Goal: Transaction & Acquisition: Book appointment/travel/reservation

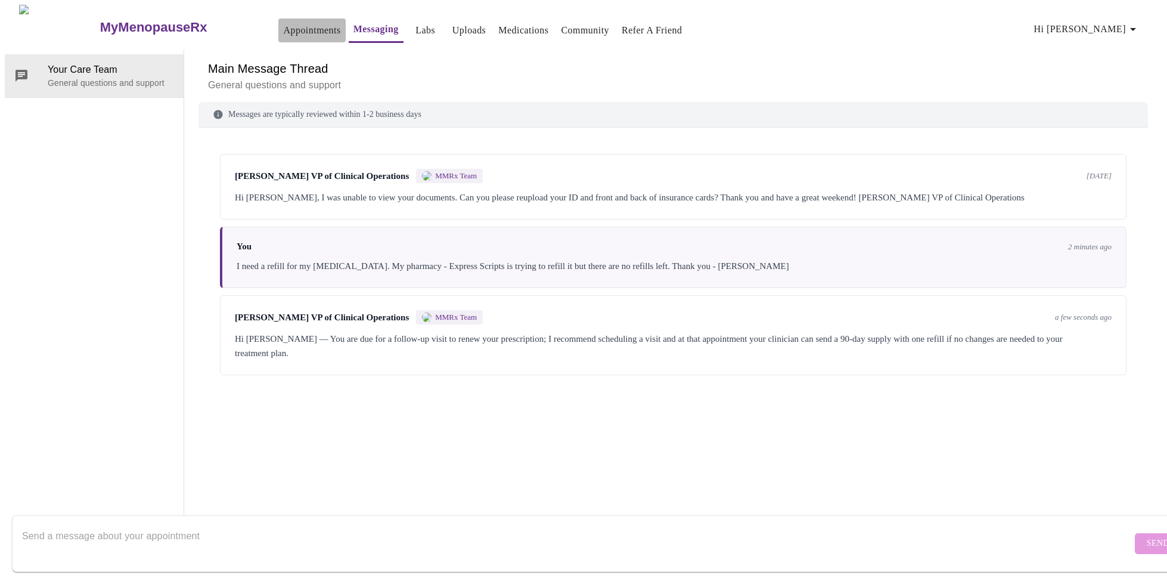
click at [283, 22] on link "Appointments" at bounding box center [311, 30] width 57 height 17
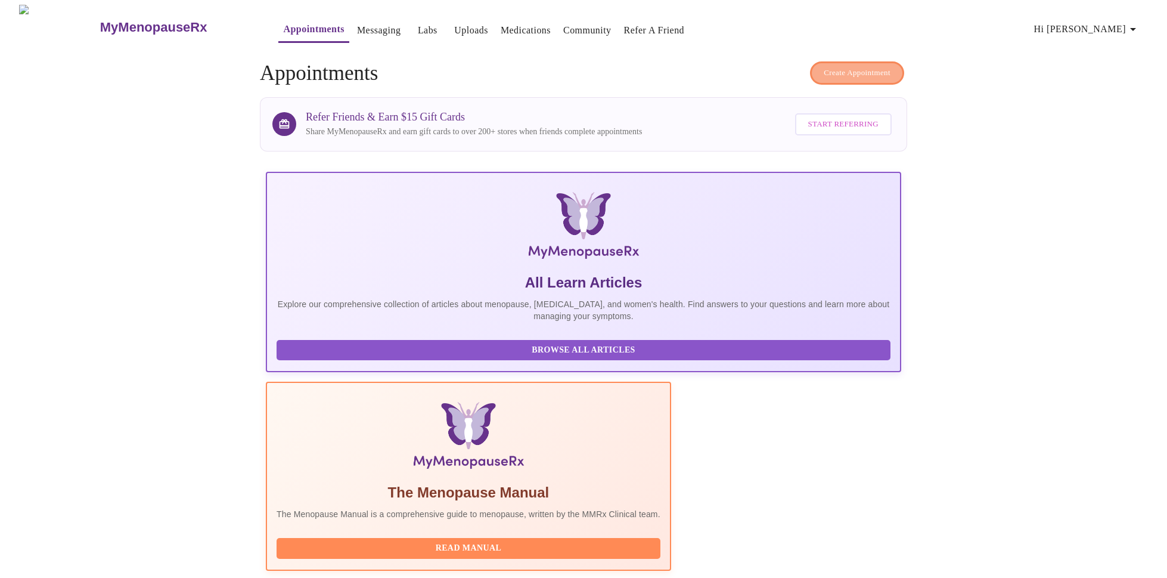
click at [824, 66] on span "Create Appointment" at bounding box center [857, 73] width 67 height 14
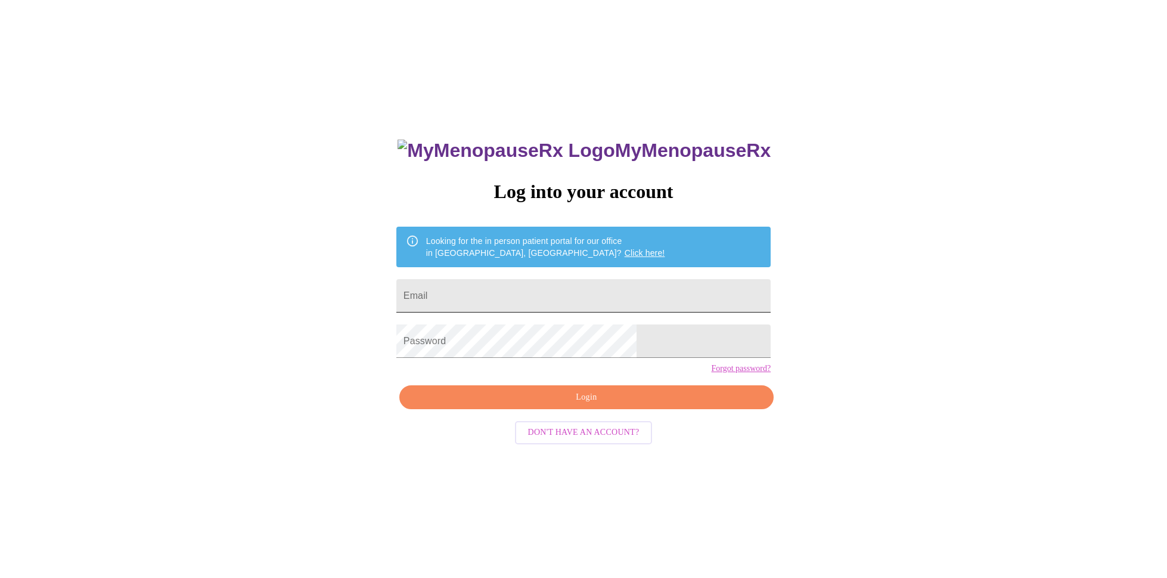
type input "[EMAIL_ADDRESS][DOMAIN_NAME]"
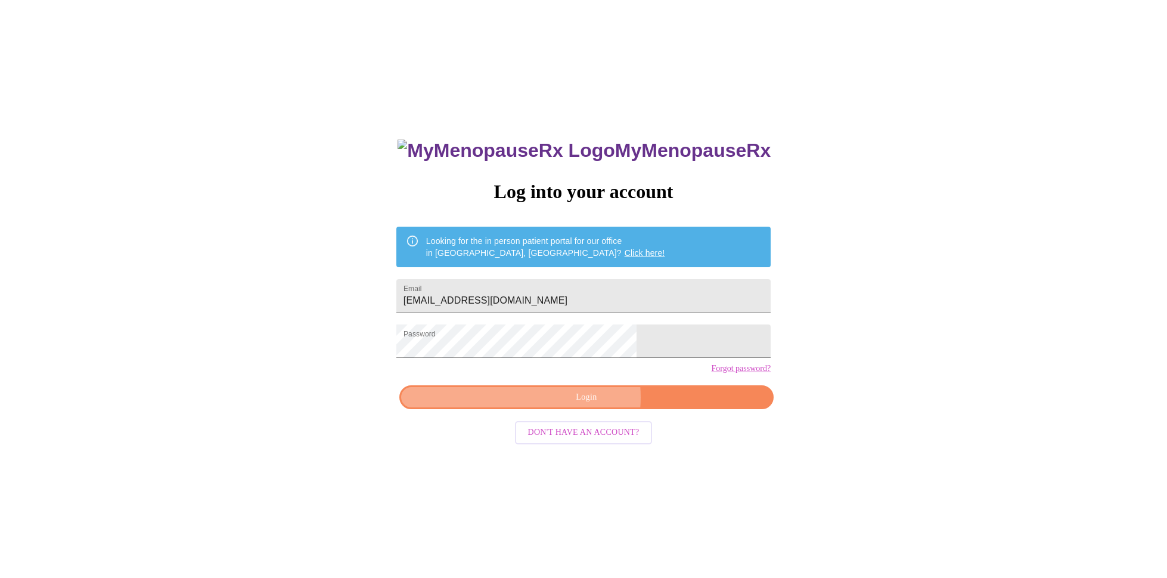
click at [584, 405] on span "Login" at bounding box center [586, 397] width 347 height 15
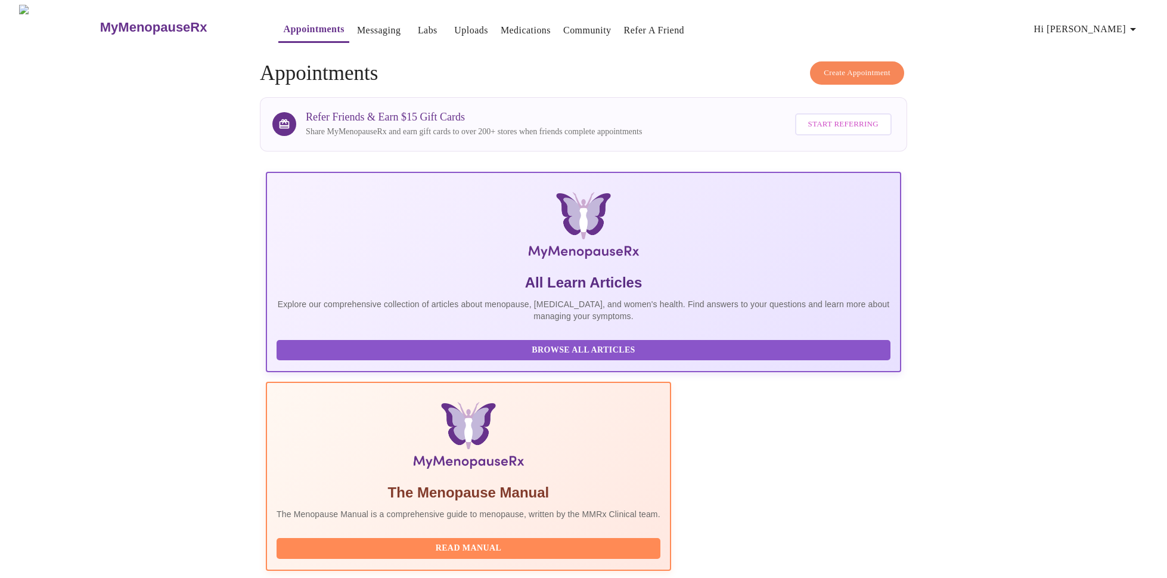
click at [833, 68] on span "Create Appointment" at bounding box center [857, 73] width 67 height 14
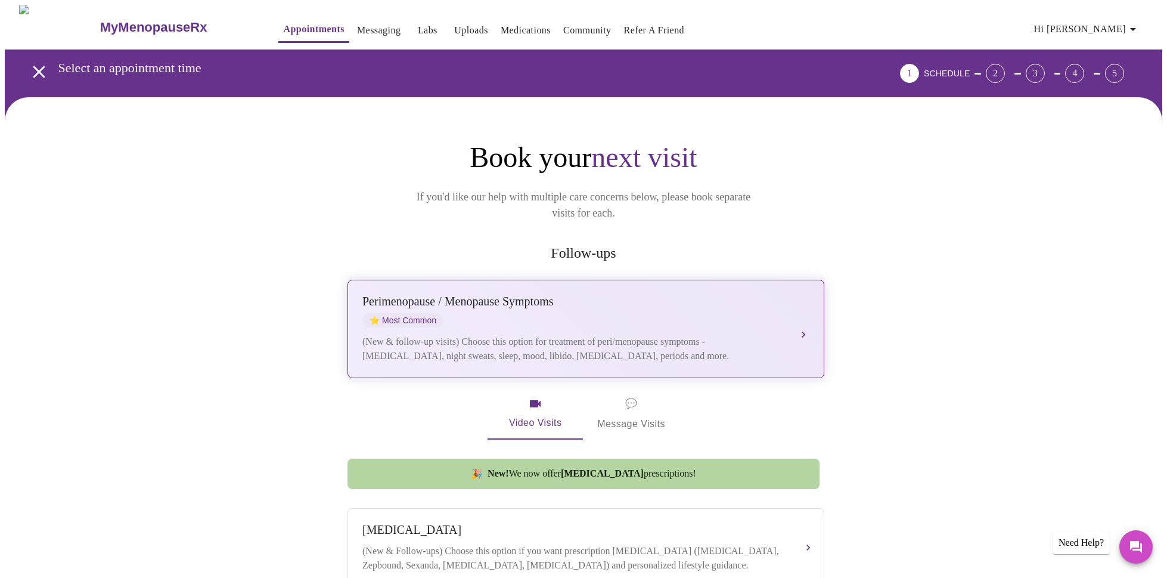
click at [708, 314] on div "[MEDICAL_DATA] / Menopause Symptoms ⭐ Most Common (New & follow-up visits) Choo…" at bounding box center [585, 328] width 447 height 69
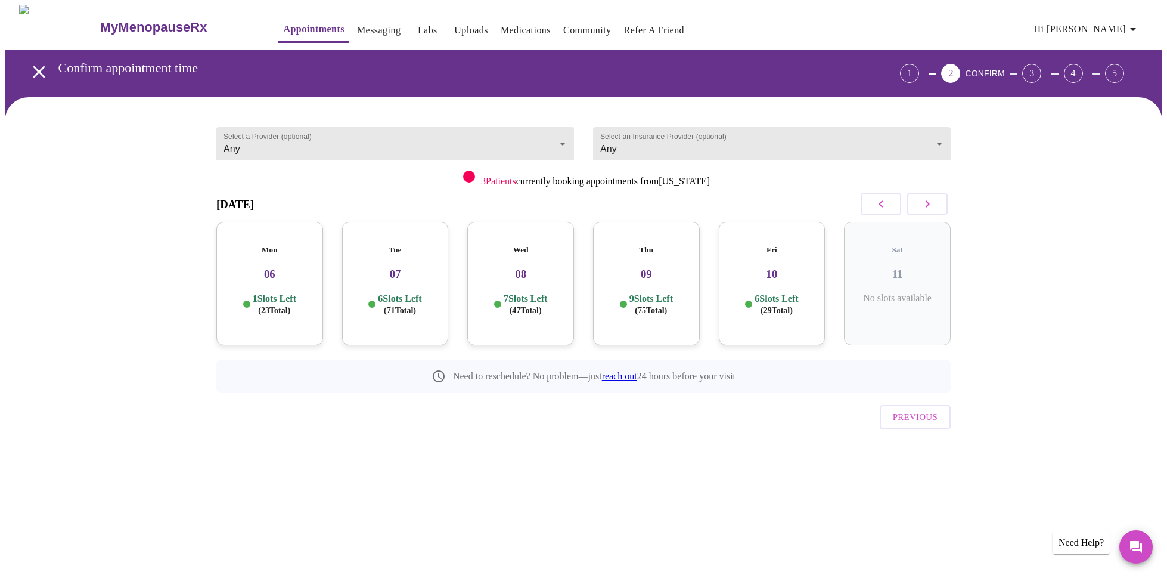
click at [293, 280] on div "Mon 06 1 Slots Left ( 23 Total)" at bounding box center [269, 283] width 107 height 123
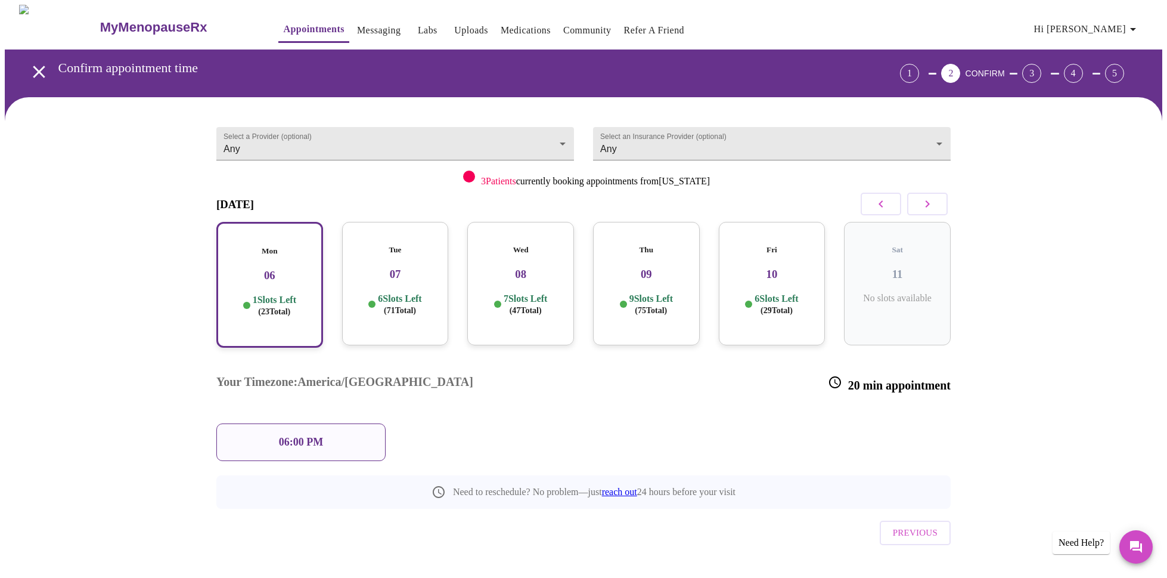
click at [367, 423] on div "06:00 PM" at bounding box center [300, 442] width 169 height 38
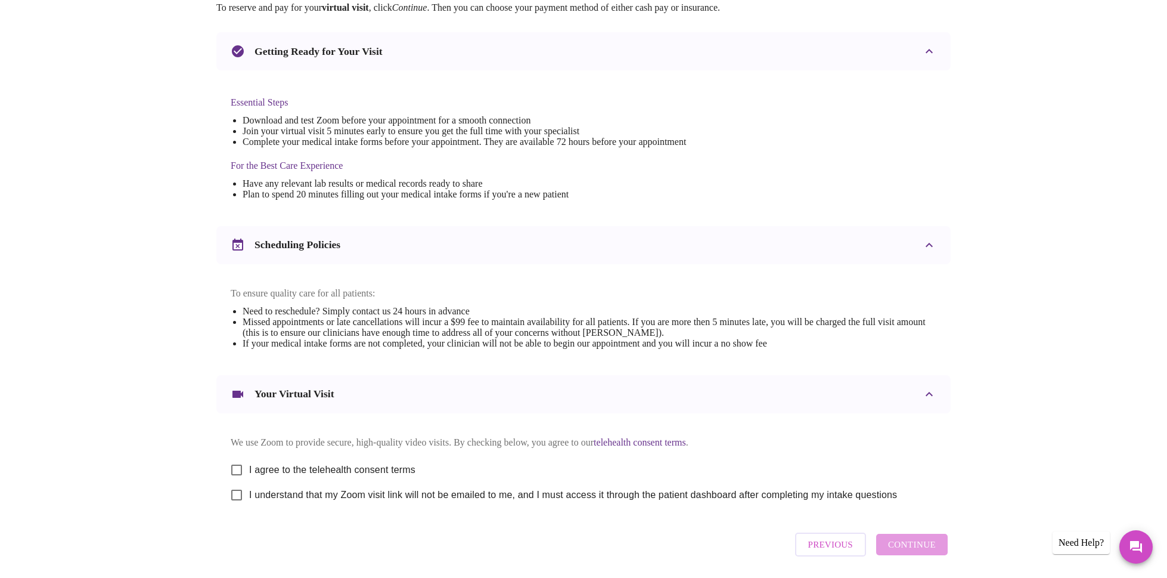
scroll to position [286, 0]
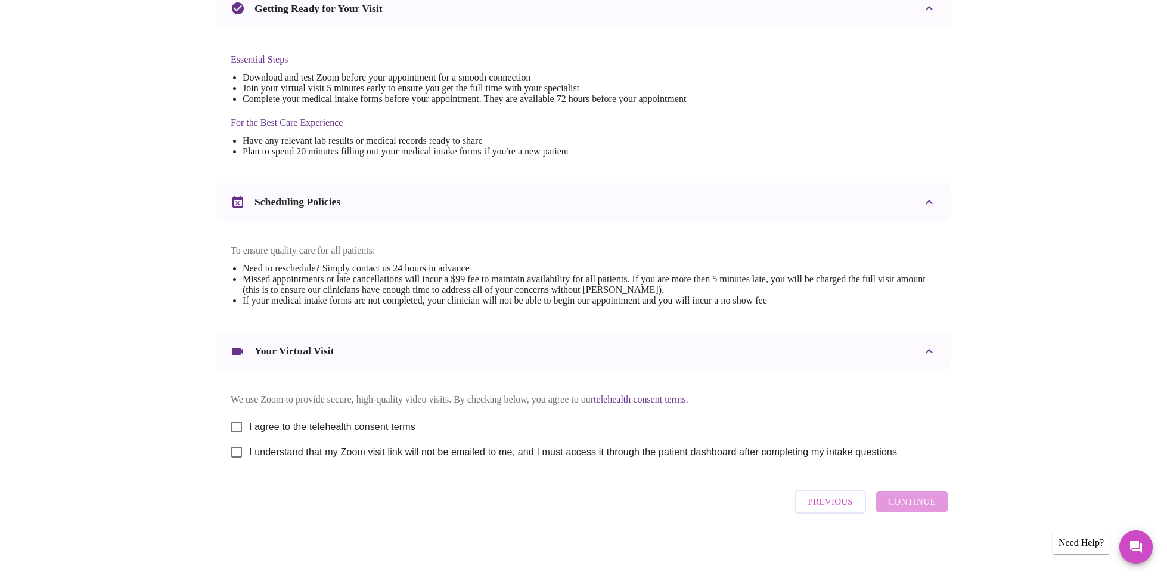
drag, startPoint x: 232, startPoint y: 417, endPoint x: 241, endPoint y: 435, distance: 20.0
click at [232, 417] on input "I agree to the telehealth consent terms" at bounding box center [236, 426] width 25 height 25
checkbox input "true"
click at [234, 449] on input "I understand that my Zoom visit link will not be emailed to me, and I must acce…" at bounding box center [236, 451] width 25 height 25
checkbox input "true"
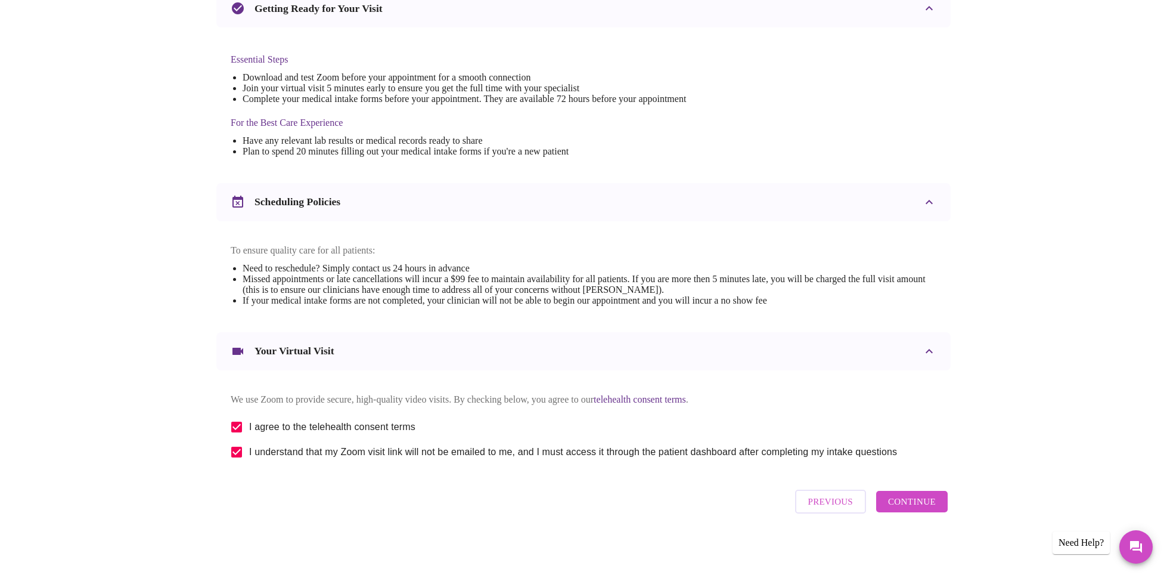
click at [911, 505] on span "Continue" at bounding box center [912, 501] width 48 height 15
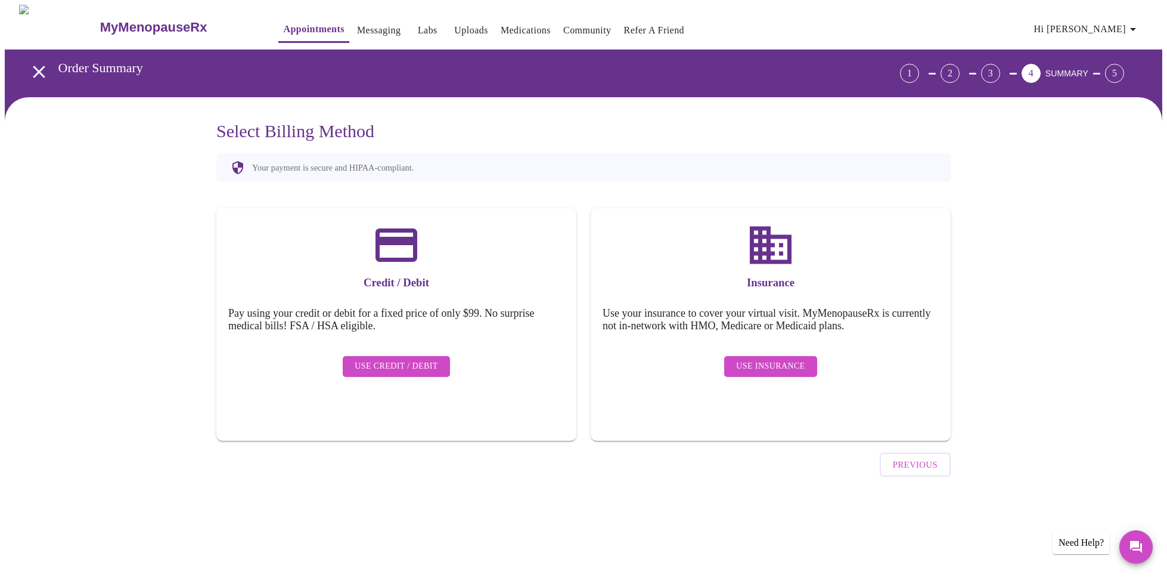
scroll to position [0, 0]
click at [774, 359] on span "Use Insurance" at bounding box center [770, 366] width 69 height 15
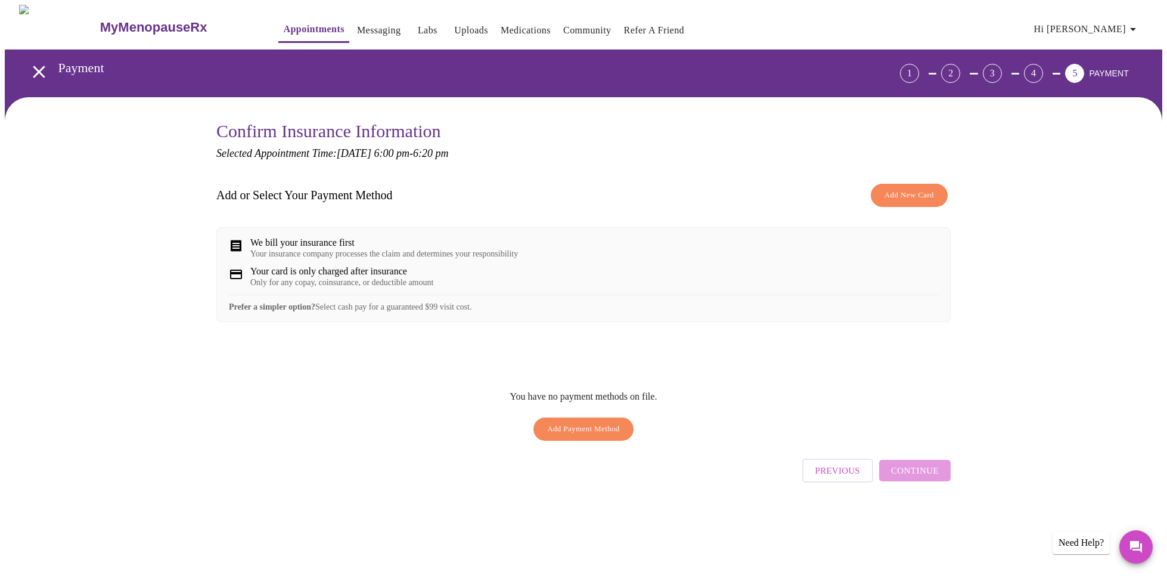
click at [598, 440] on button "Add Payment Method" at bounding box center [583, 428] width 100 height 23
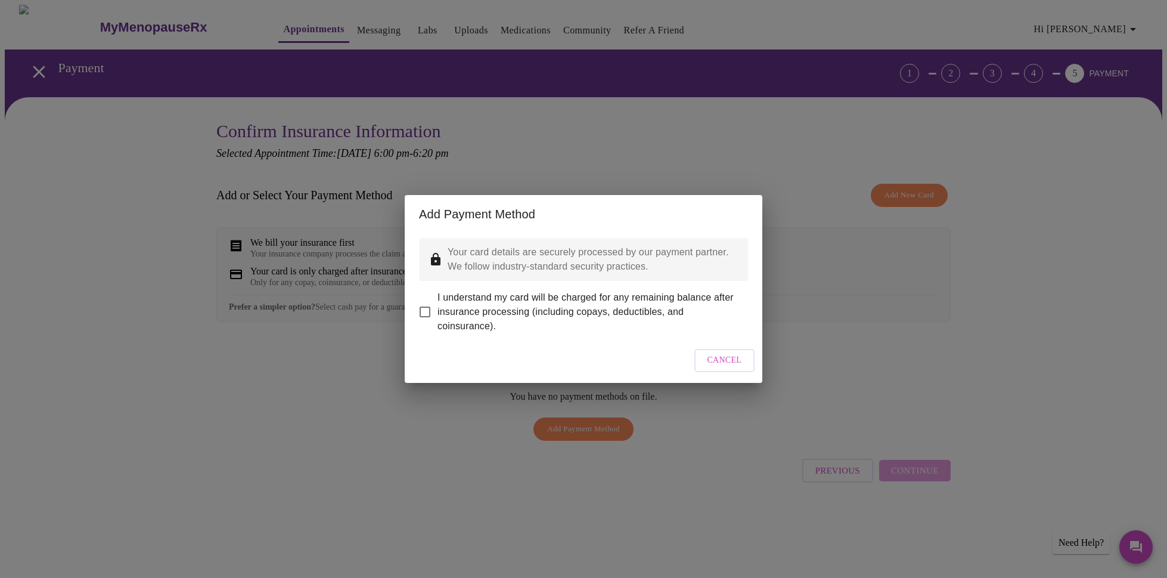
click at [432, 309] on input "I understand my card will be charged for any remaining balance after insurance …" at bounding box center [424, 311] width 25 height 25
checkbox input "true"
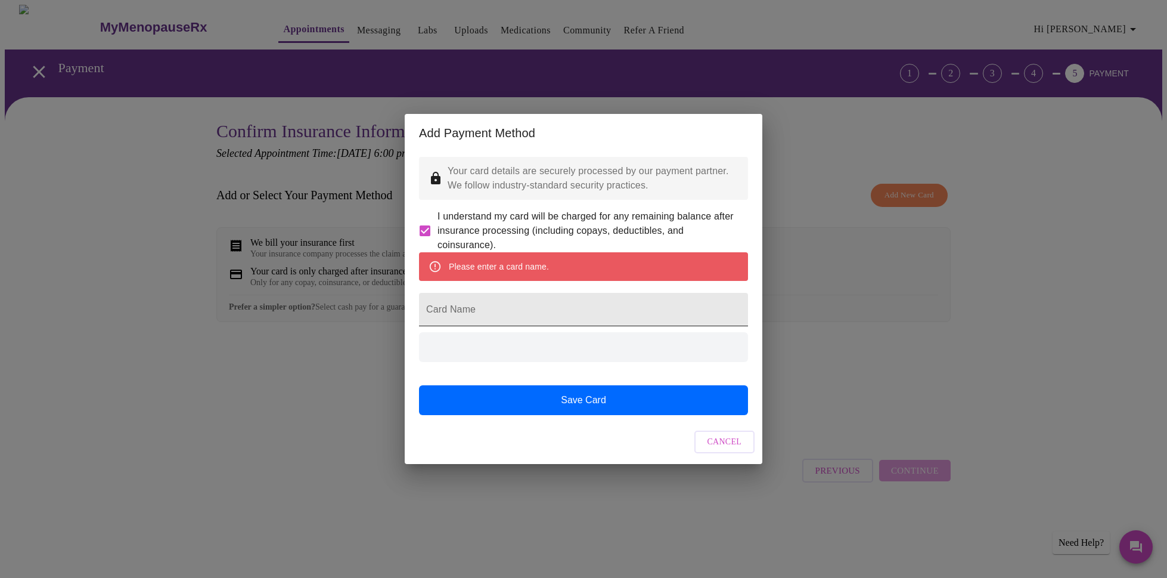
click at [463, 313] on input "Card Name" at bounding box center [583, 309] width 329 height 33
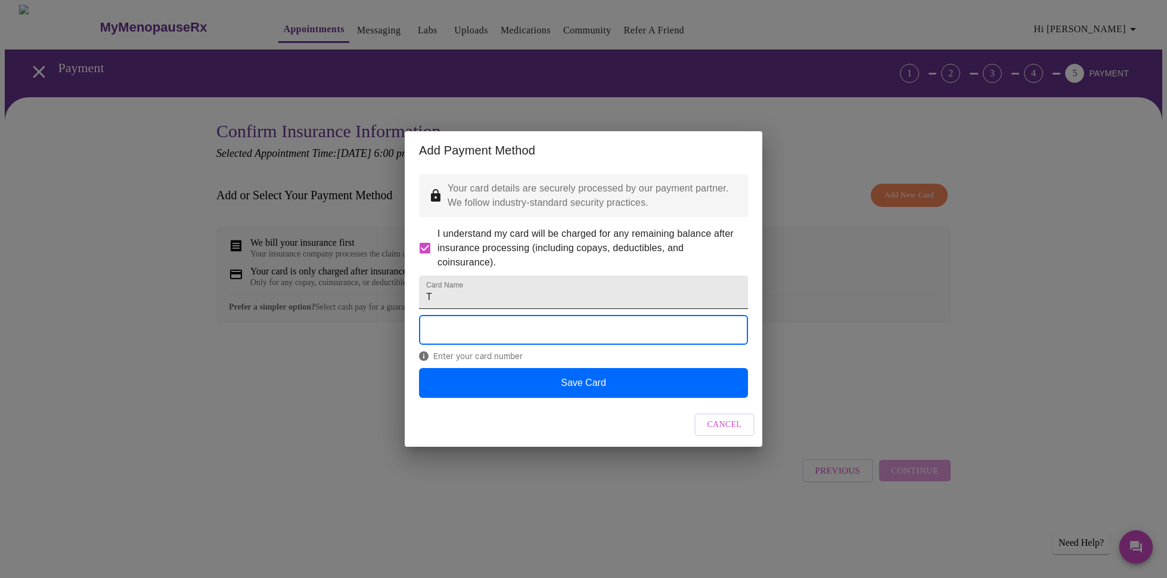
click at [467, 302] on input "T" at bounding box center [583, 291] width 329 height 33
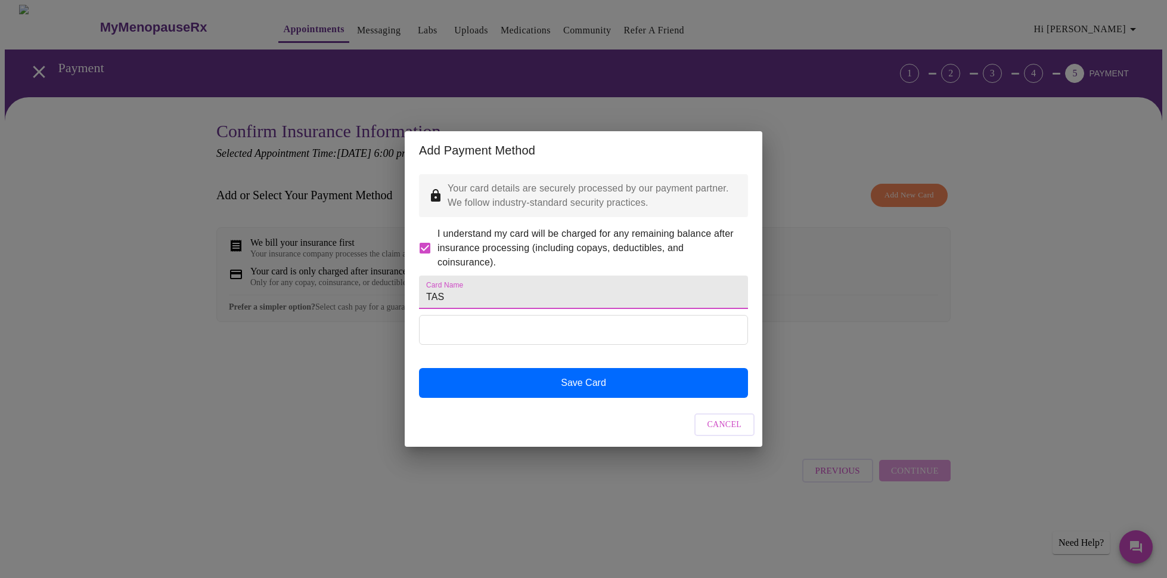
type input "TASC Card"
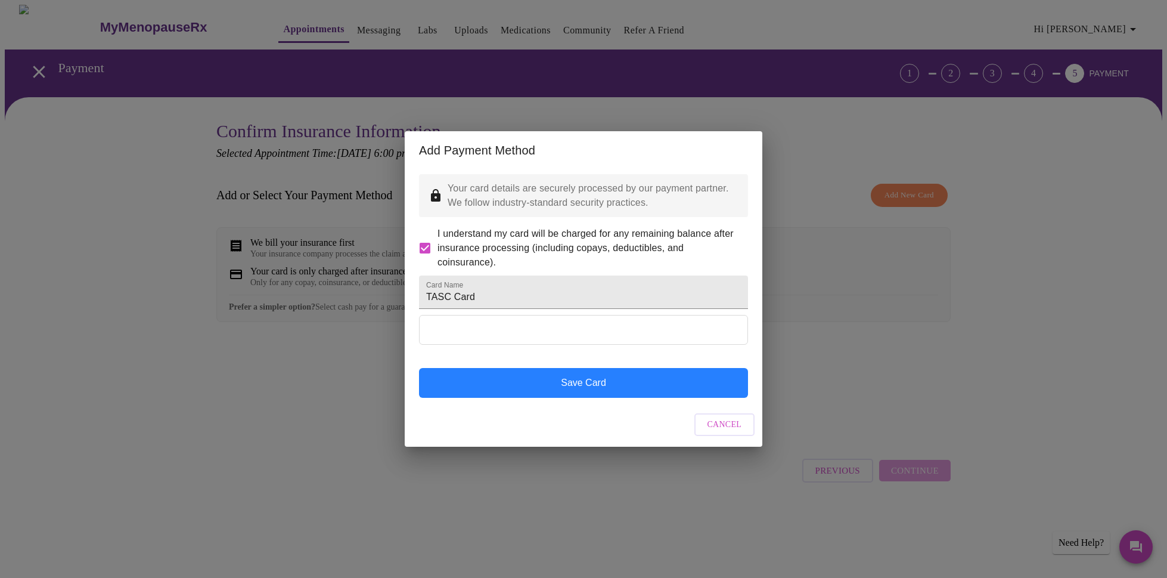
click at [662, 396] on button "Save Card" at bounding box center [583, 383] width 329 height 30
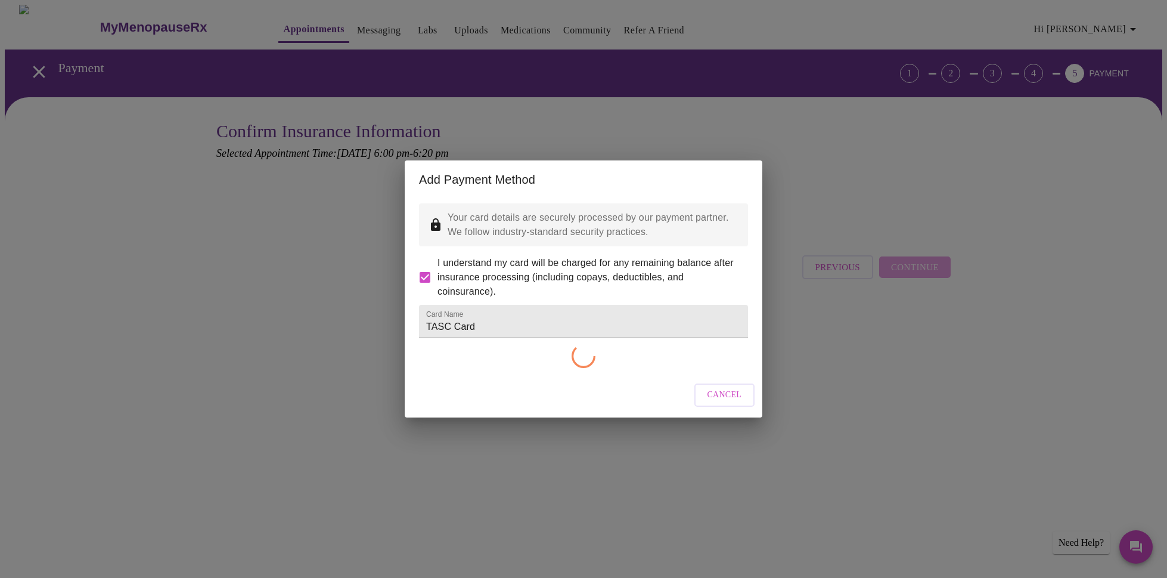
checkbox input "false"
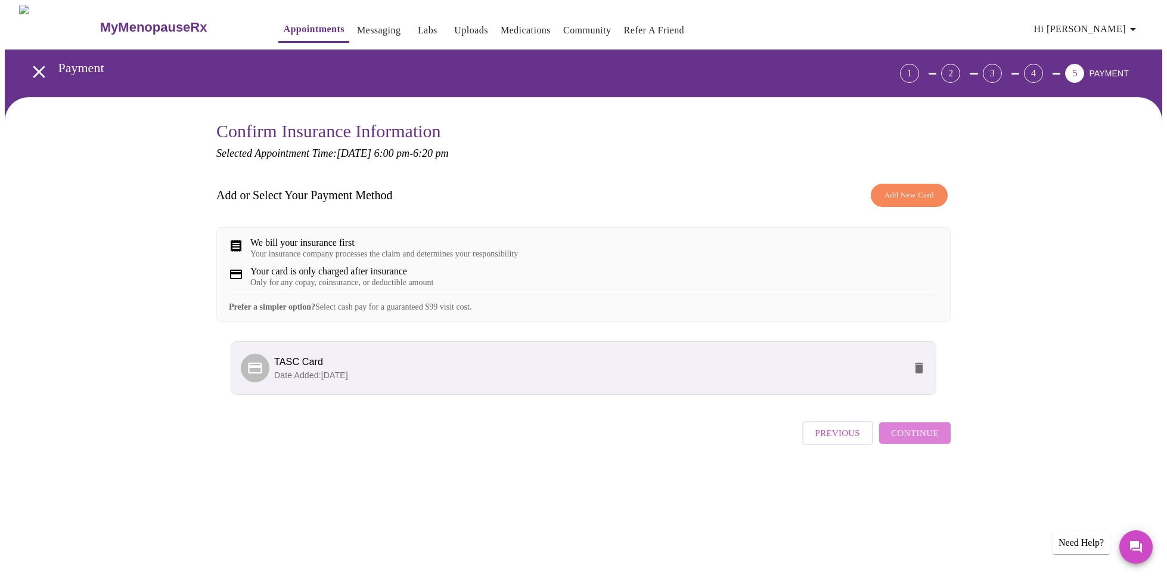
click at [929, 440] on span "Continue" at bounding box center [915, 432] width 48 height 15
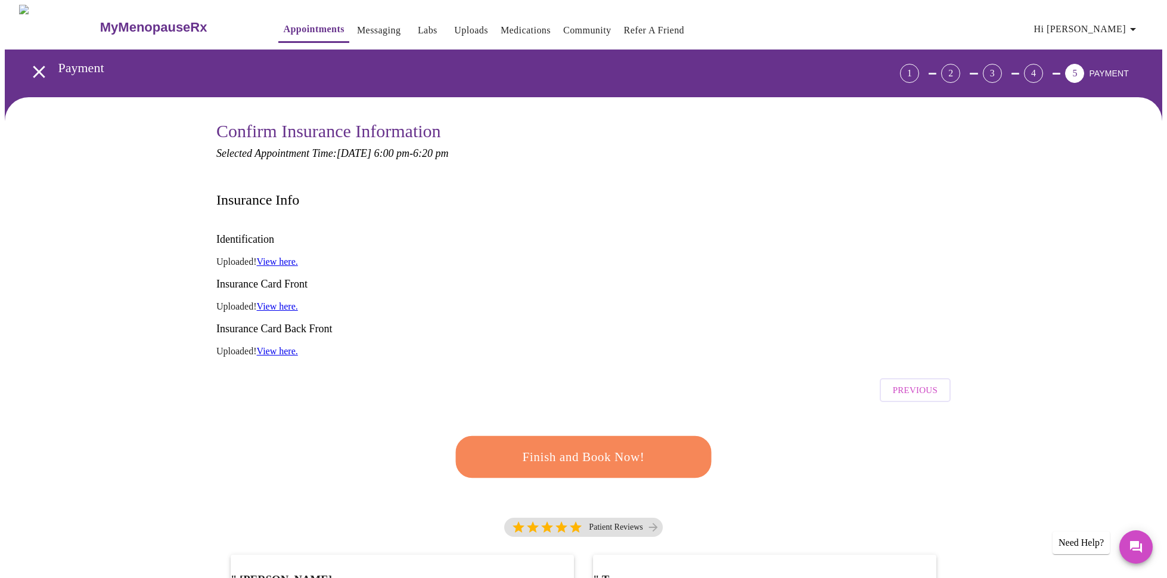
click at [280, 301] on link "View here." at bounding box center [277, 306] width 41 height 10
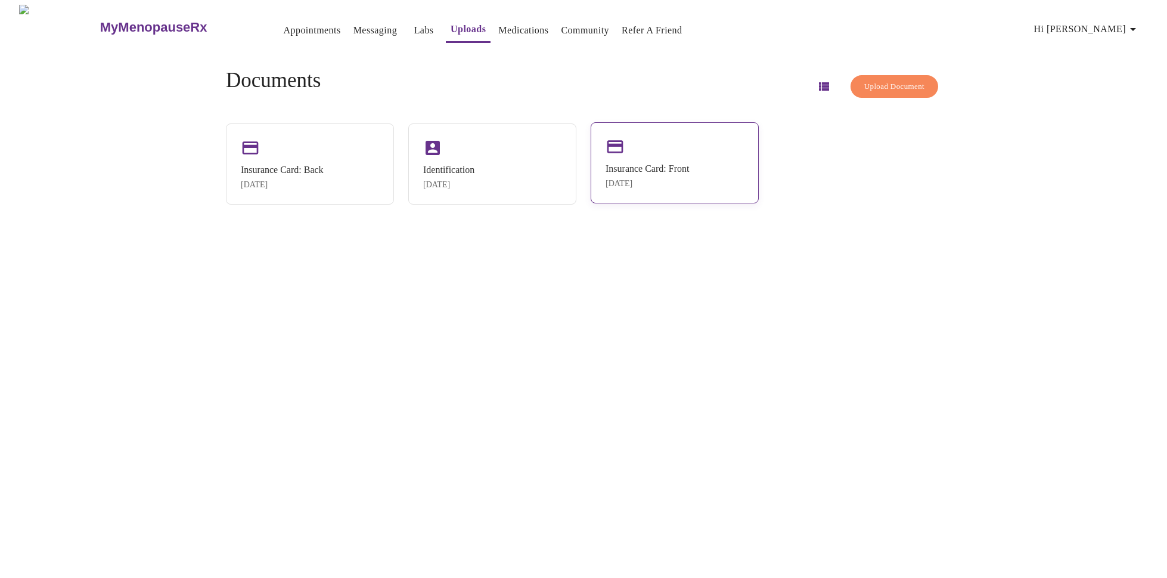
click at [635, 166] on div "Insurance Card: Front" at bounding box center [647, 168] width 83 height 11
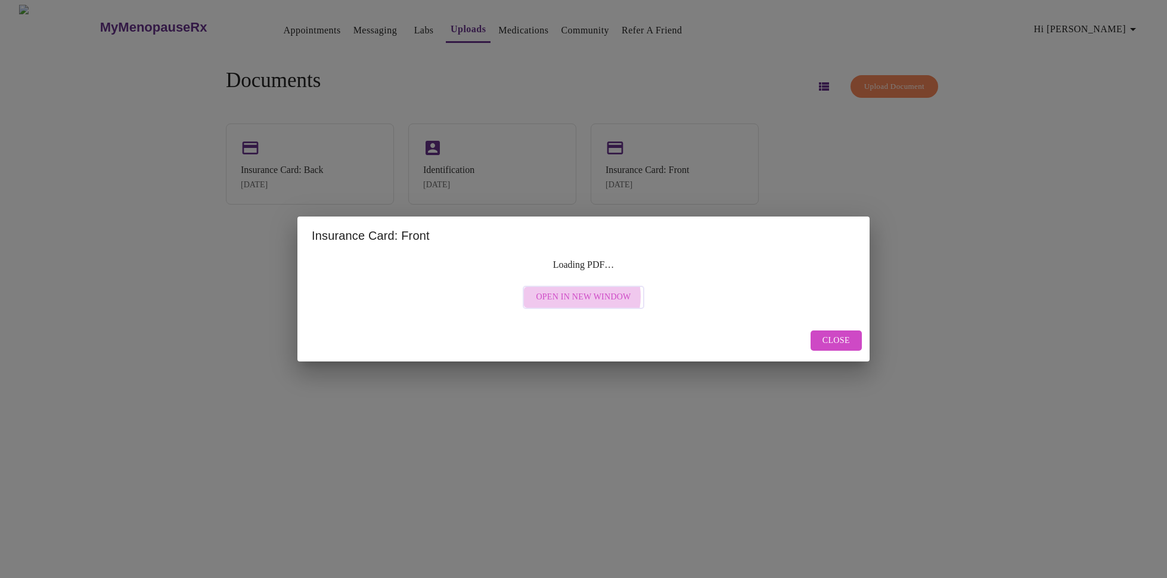
click at [581, 298] on span "Open in New Window" at bounding box center [583, 297] width 95 height 15
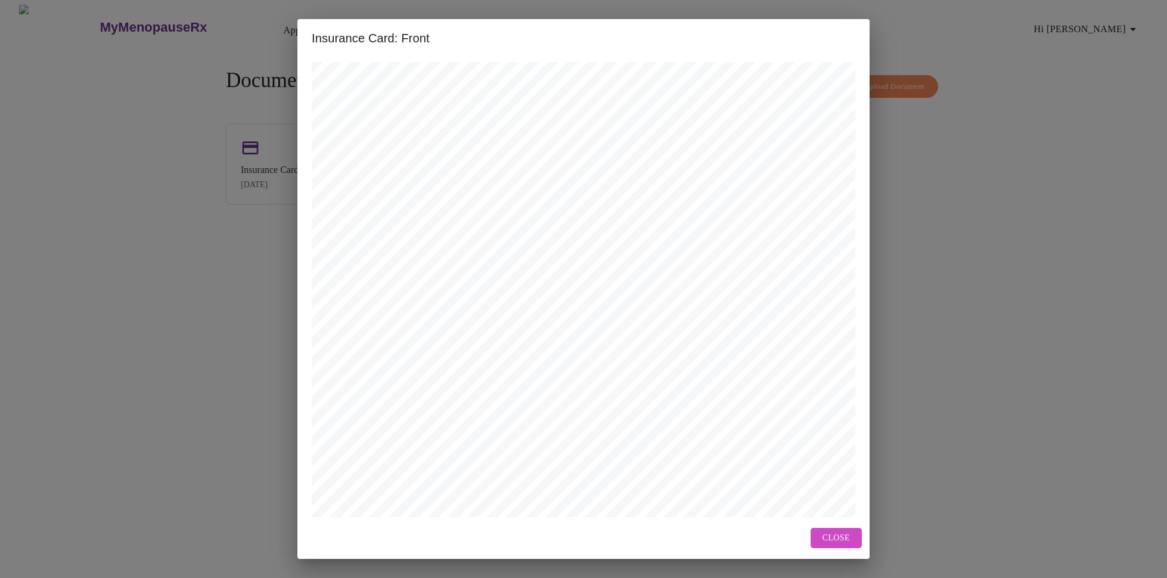
click at [189, 148] on div "Insurance Card: Front Open in New Window Close" at bounding box center [583, 289] width 1167 height 578
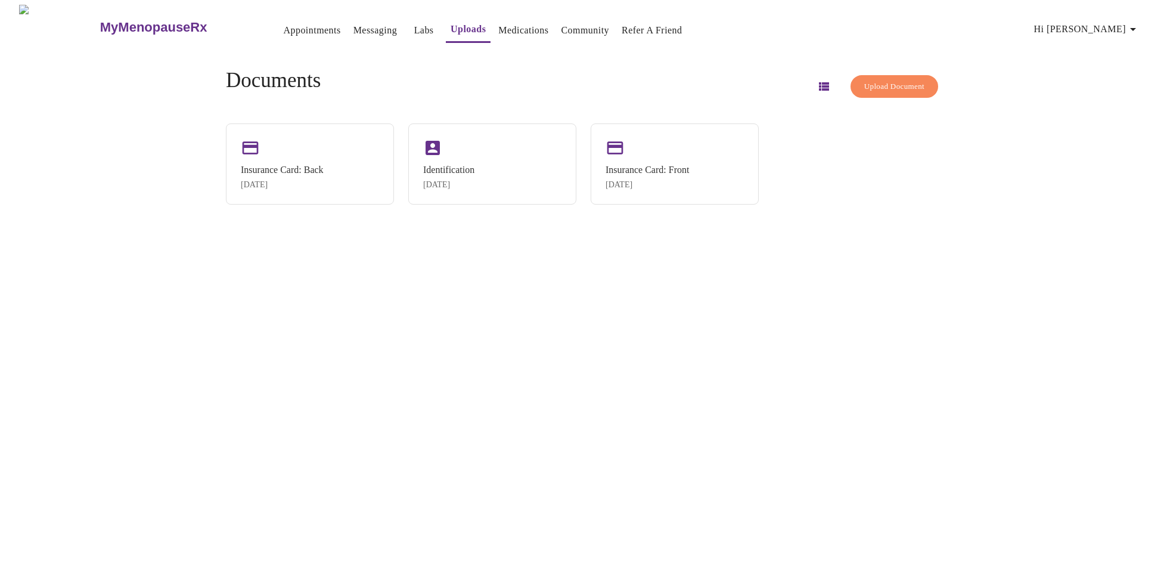
click at [283, 24] on link "Appointments" at bounding box center [311, 30] width 57 height 17
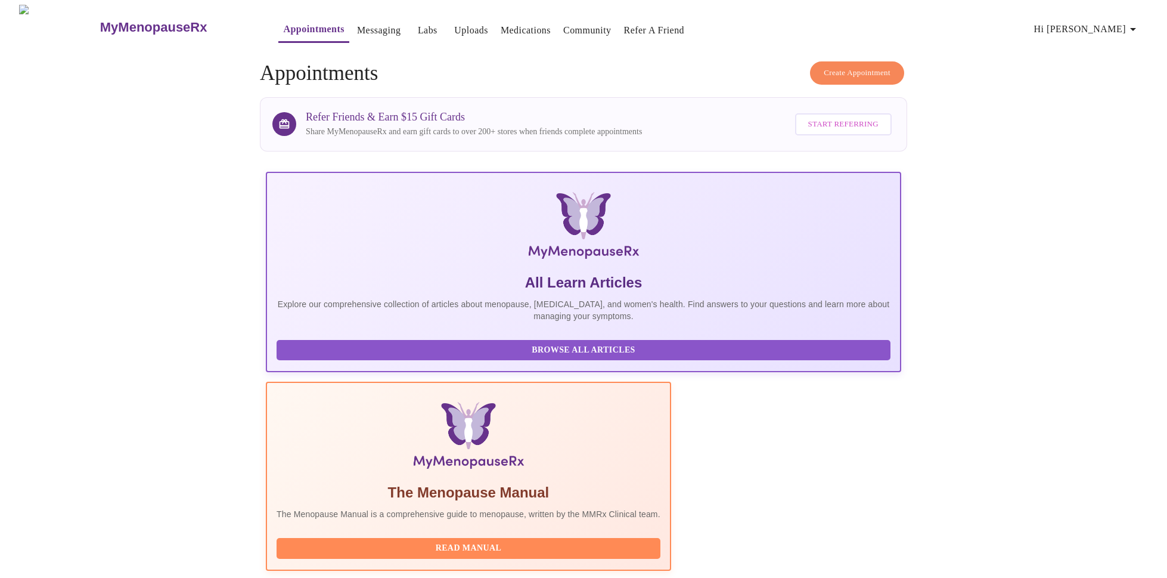
click at [824, 66] on span "Create Appointment" at bounding box center [857, 73] width 67 height 14
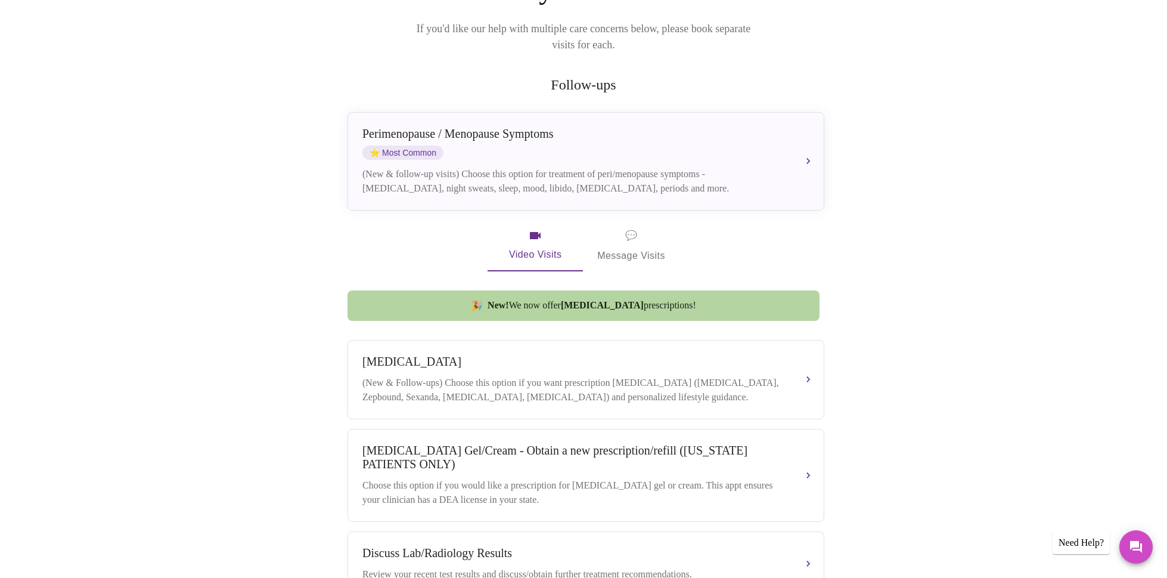
scroll to position [198, 0]
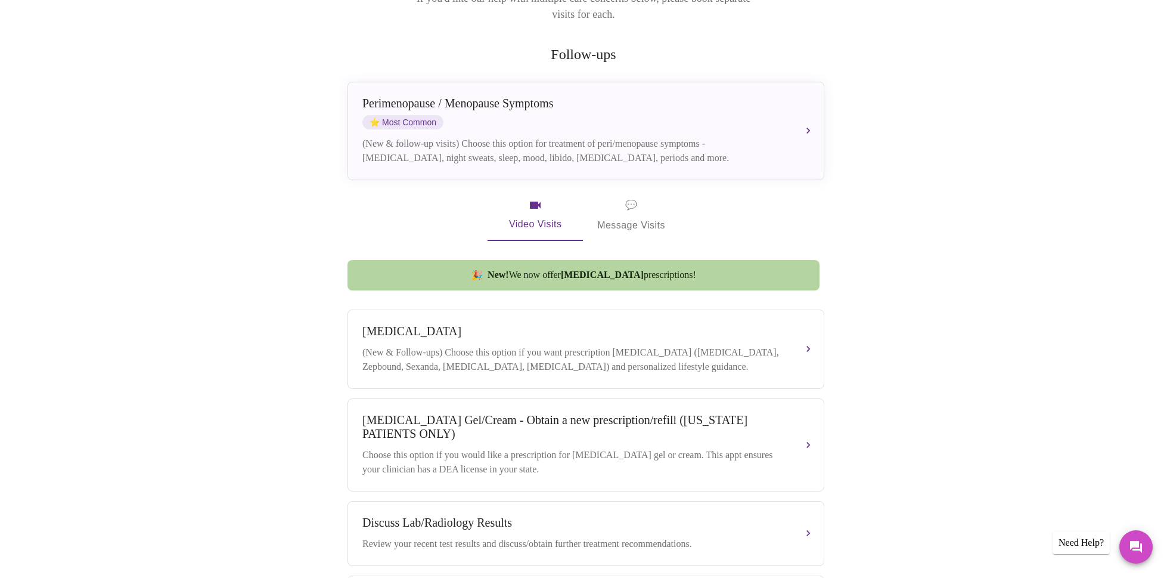
click at [536, 97] on div "Perimenopause / Menopause Symptoms ⭐ Most Common" at bounding box center [573, 113] width 423 height 33
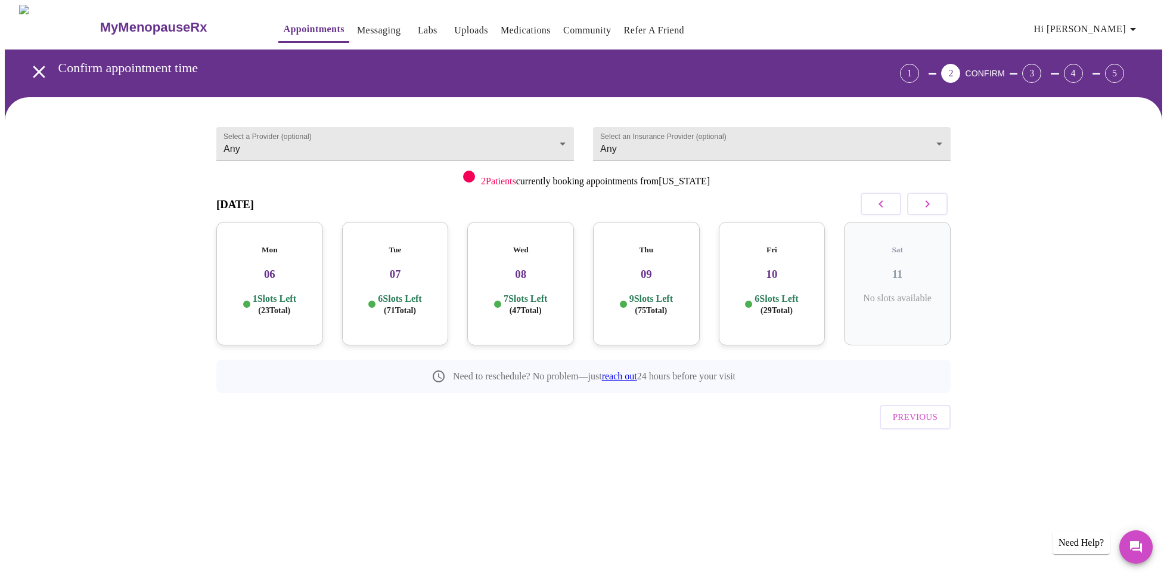
click at [289, 249] on div "Mon 06 1 Slots Left ( 23 Total)" at bounding box center [269, 283] width 107 height 123
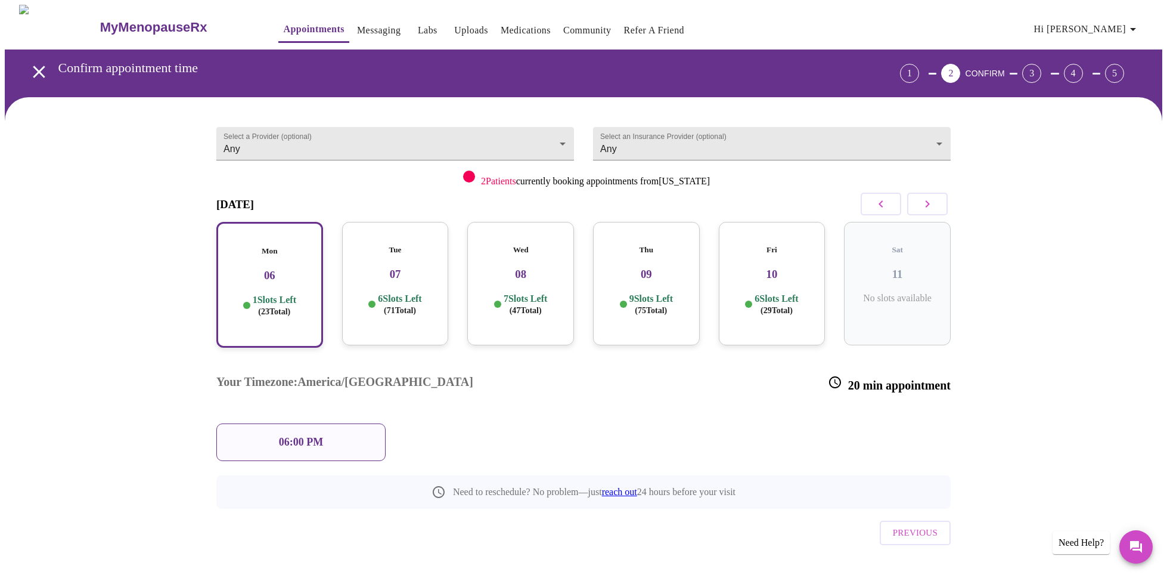
click at [361, 423] on div "06:00 PM" at bounding box center [300, 442] width 169 height 38
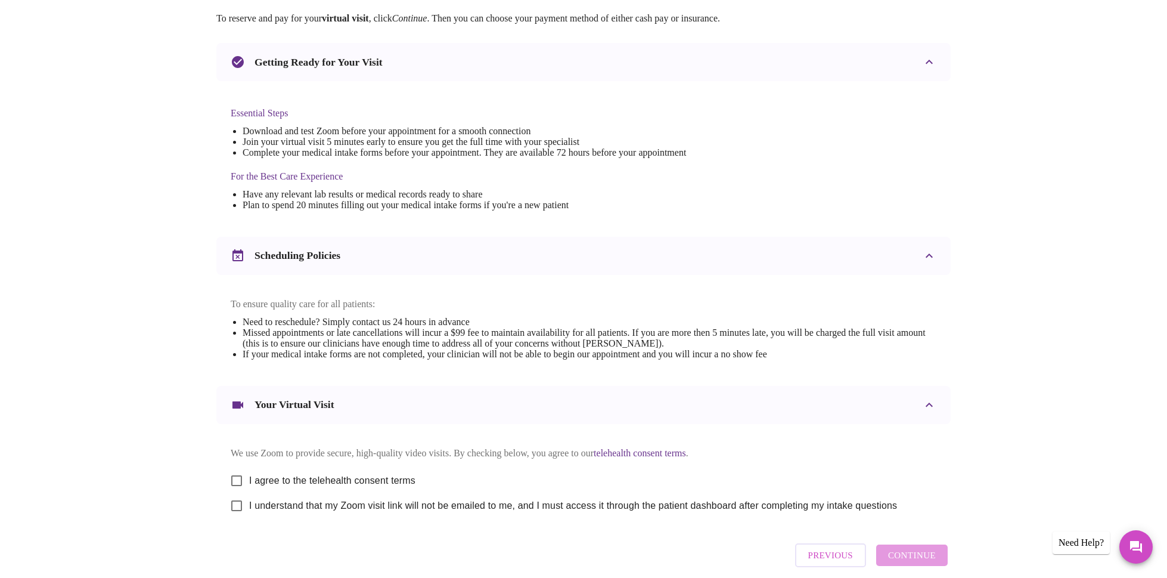
scroll to position [231, 0]
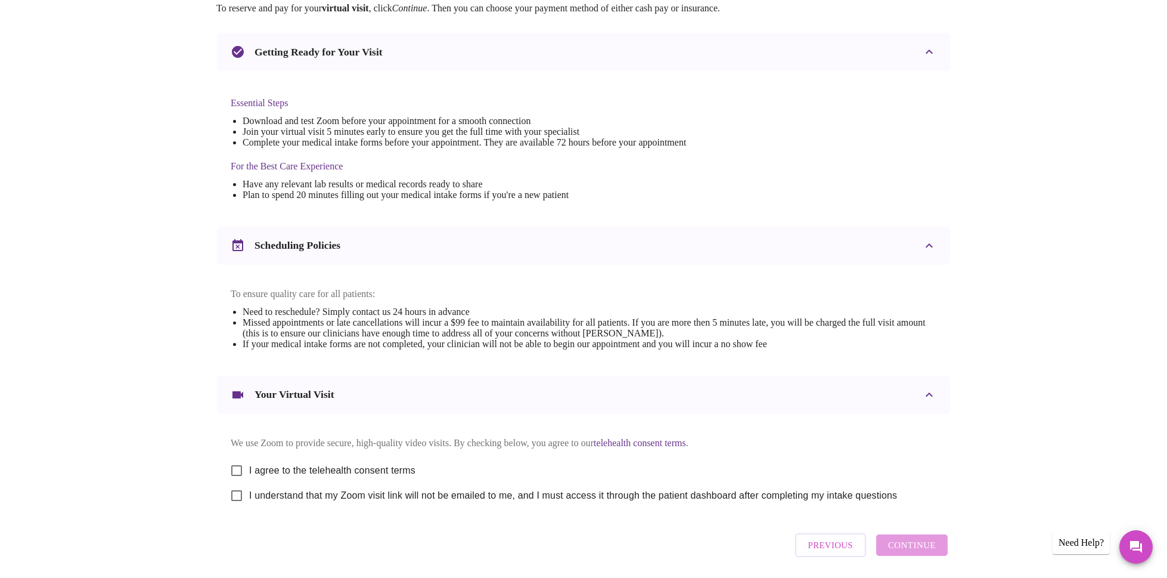
click at [241, 478] on input "I agree to the telehealth consent terms" at bounding box center [236, 470] width 25 height 25
checkbox input "true"
click at [237, 508] on input "I understand that my Zoom visit link will not be emailed to me, and I must acce…" at bounding box center [236, 495] width 25 height 25
checkbox input "true"
drag, startPoint x: 907, startPoint y: 558, endPoint x: 907, endPoint y: 551, distance: 6.6
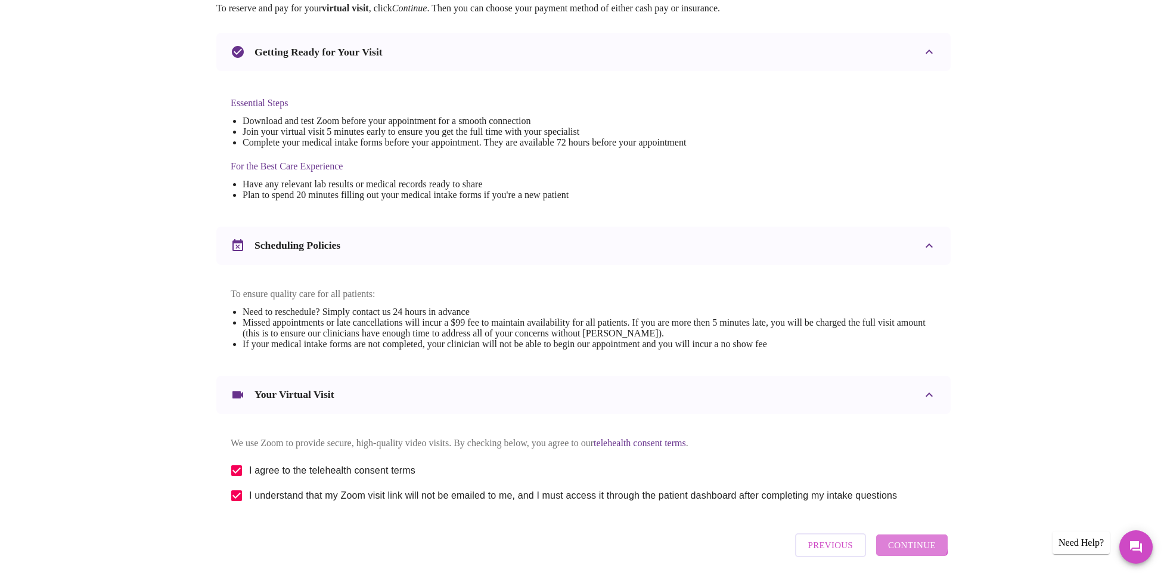
click at [907, 553] on span "Continue" at bounding box center [912, 544] width 48 height 15
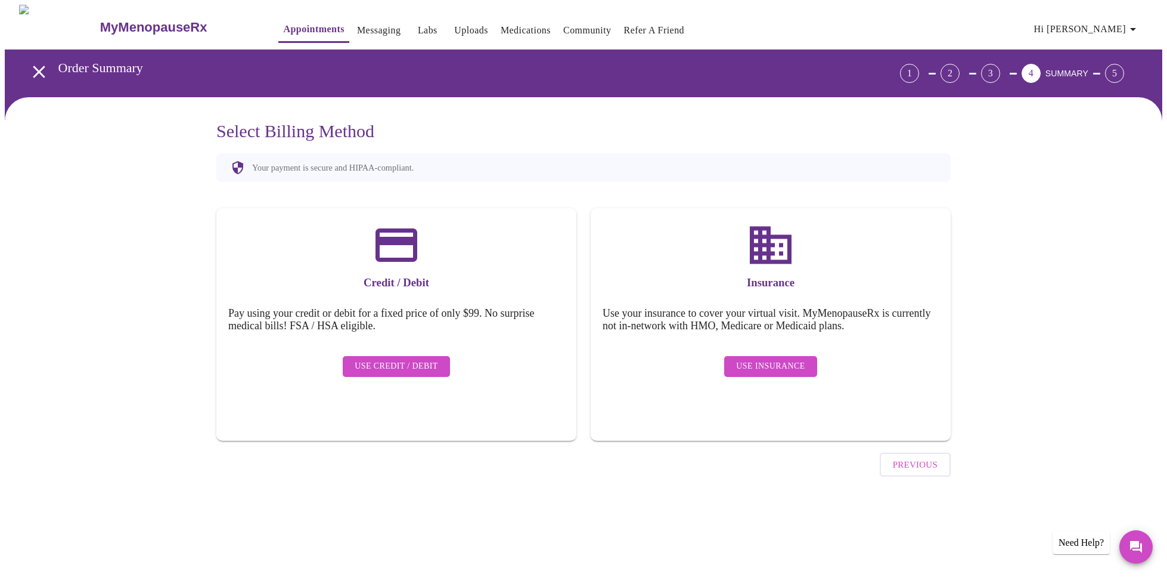
click at [765, 359] on span "Use Insurance" at bounding box center [770, 366] width 69 height 15
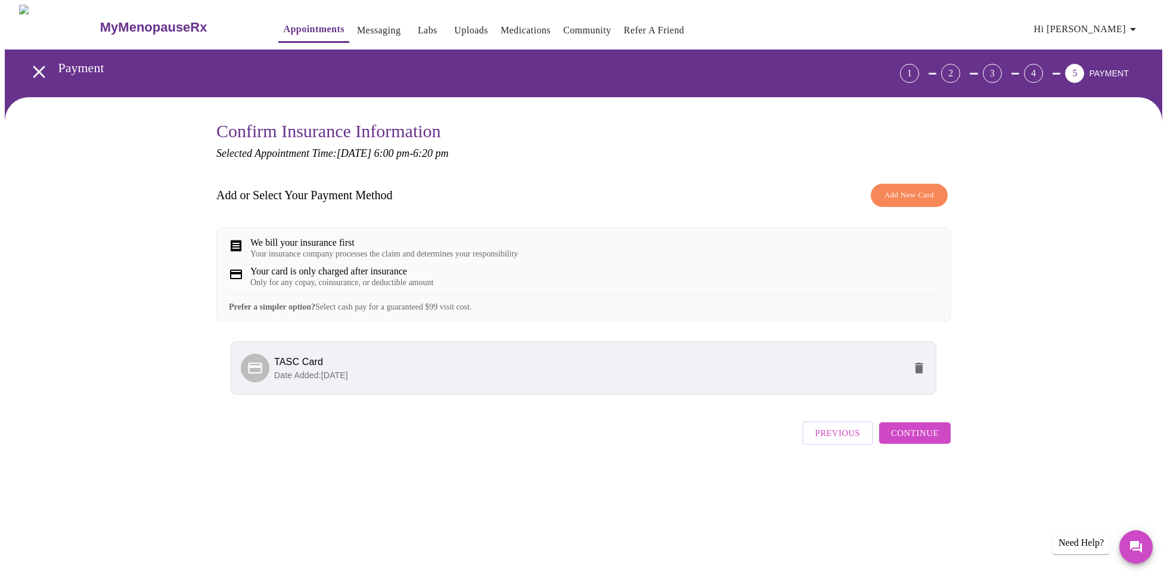
click at [373, 381] on p "Date Added: 10-06-2025" at bounding box center [589, 375] width 631 height 12
click at [376, 381] on p "Date Added: 10-06-2025" at bounding box center [589, 375] width 631 height 12
click at [925, 440] on span "Continue" at bounding box center [915, 432] width 48 height 15
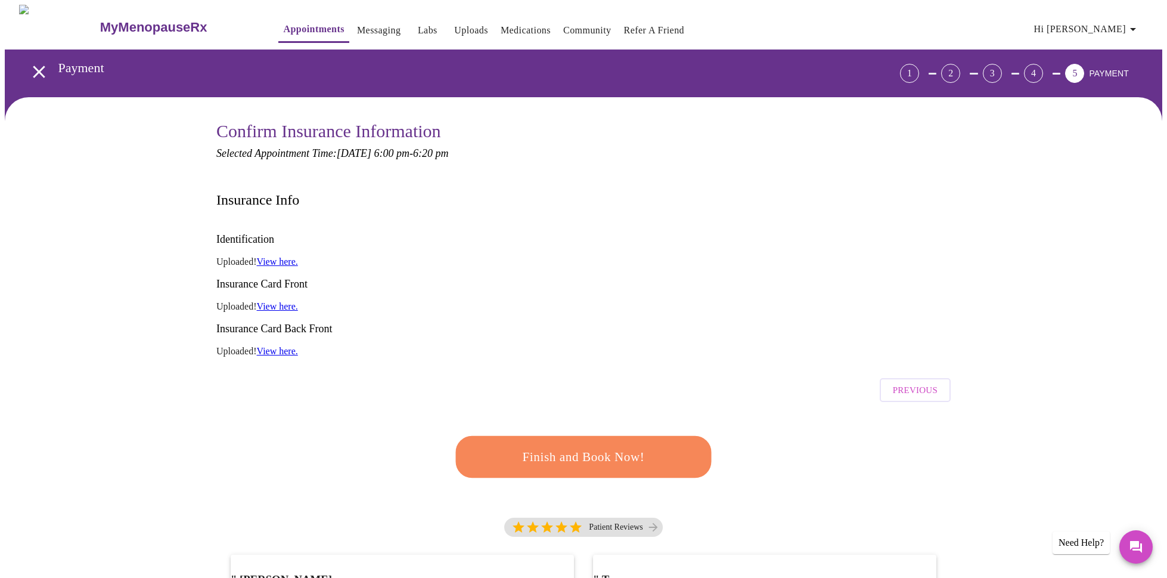
click at [617, 446] on span "Finish and Book Now!" at bounding box center [583, 457] width 221 height 22
